Goal: Information Seeking & Learning: Find specific page/section

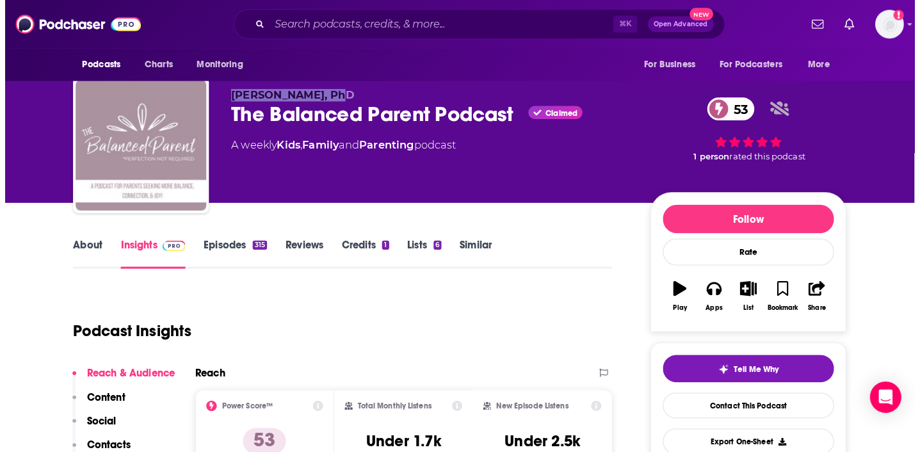
scroll to position [10, 0]
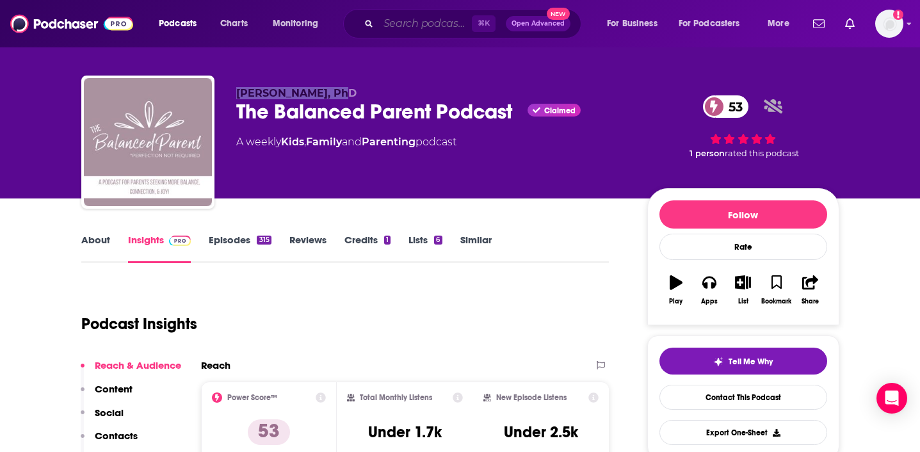
click at [405, 22] on input "Search podcasts, credits, & more..." at bounding box center [424, 23] width 93 height 20
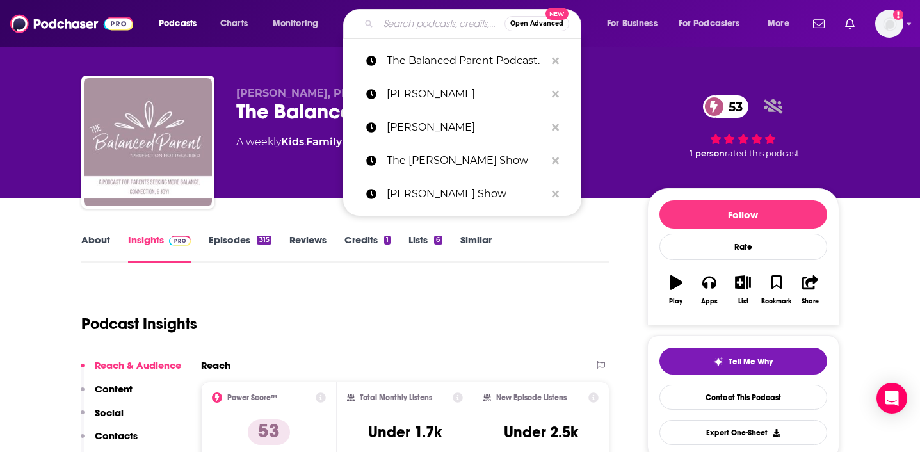
paste input "Sober Friends"
type input "Sober Friends"
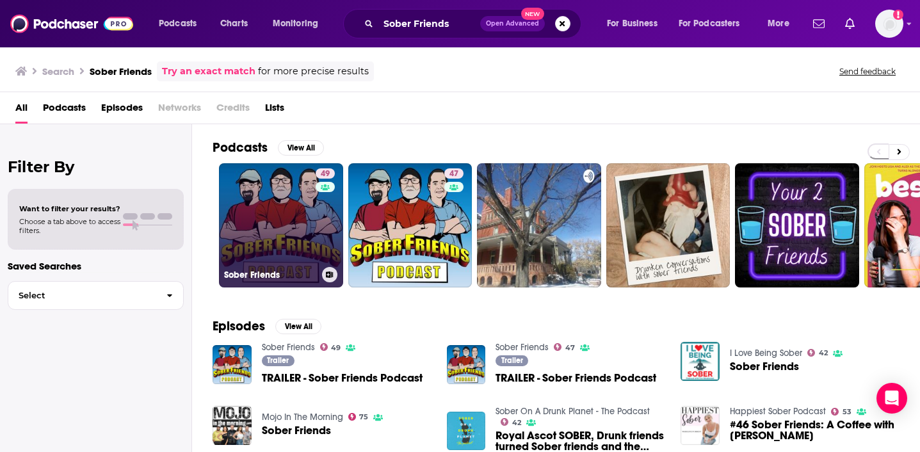
click at [261, 207] on link "49 Sober Friends" at bounding box center [281, 225] width 124 height 124
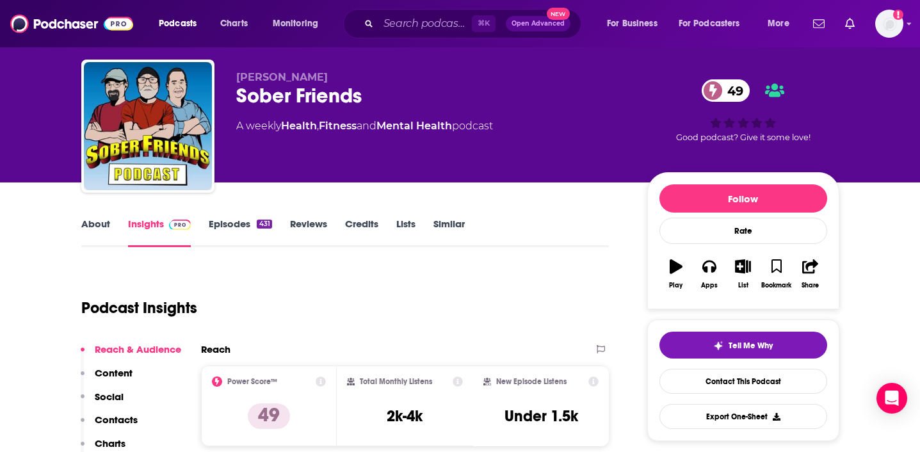
scroll to position [13, 0]
